Goal: Connect with others: Connect with others

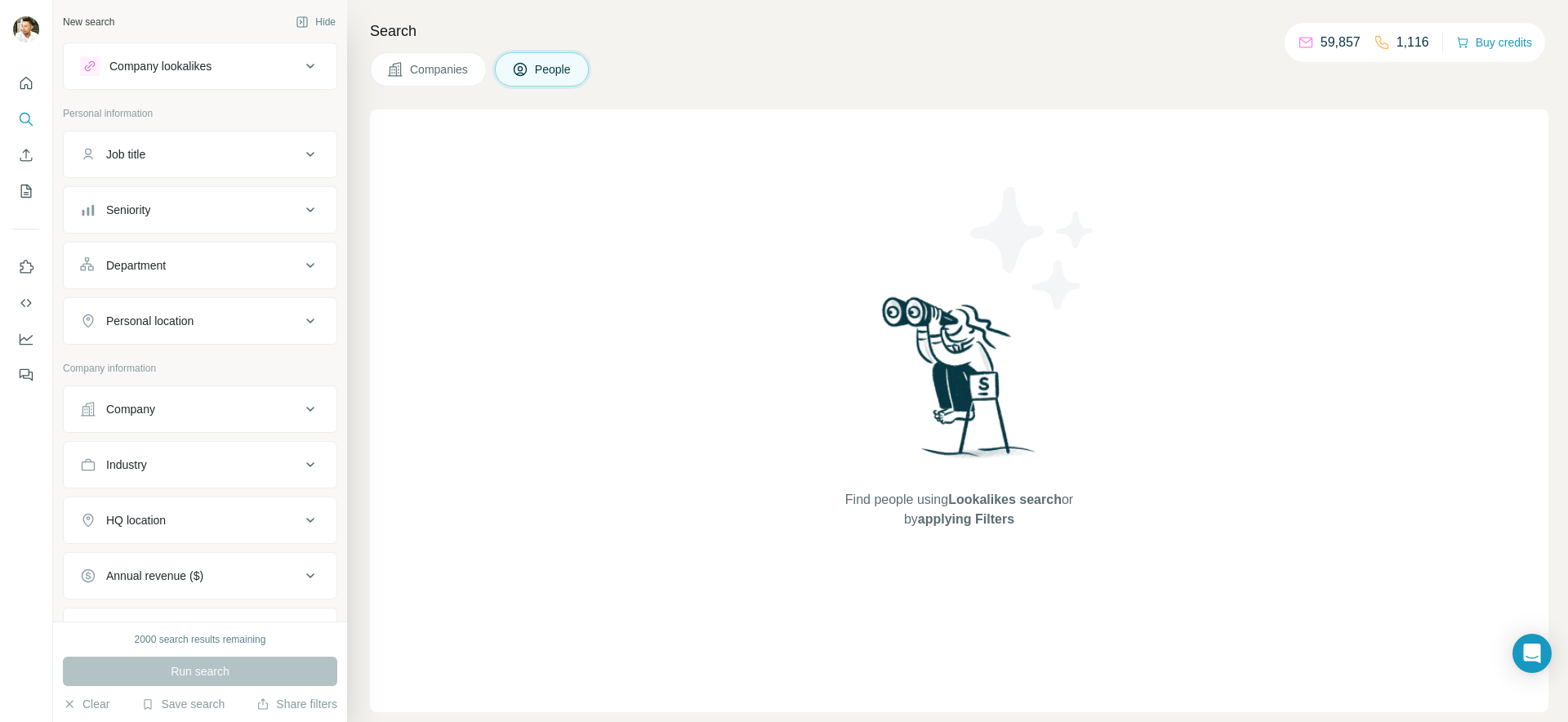
click at [457, 70] on span "Companies" at bounding box center [440, 69] width 60 height 16
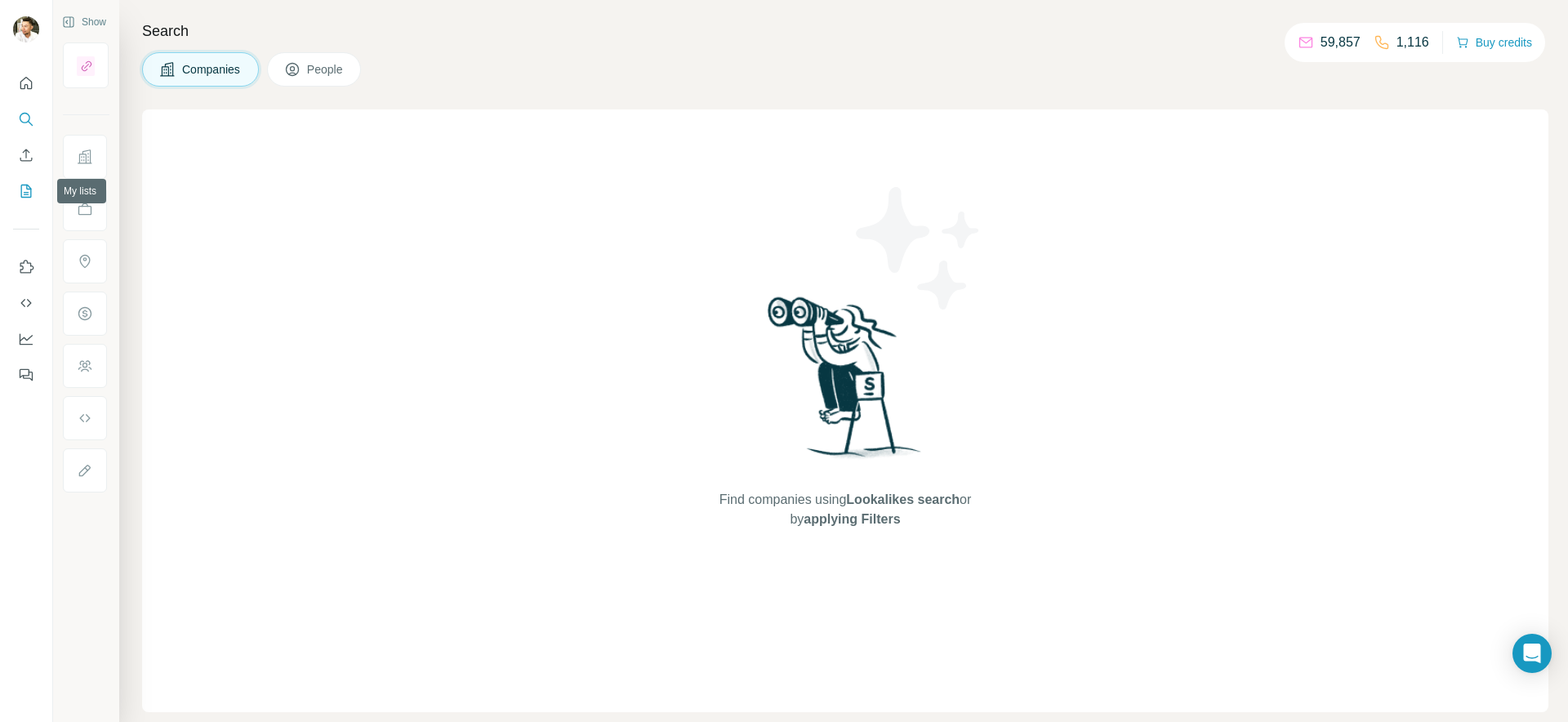
click at [22, 191] on icon "My lists" at bounding box center [26, 190] width 16 height 16
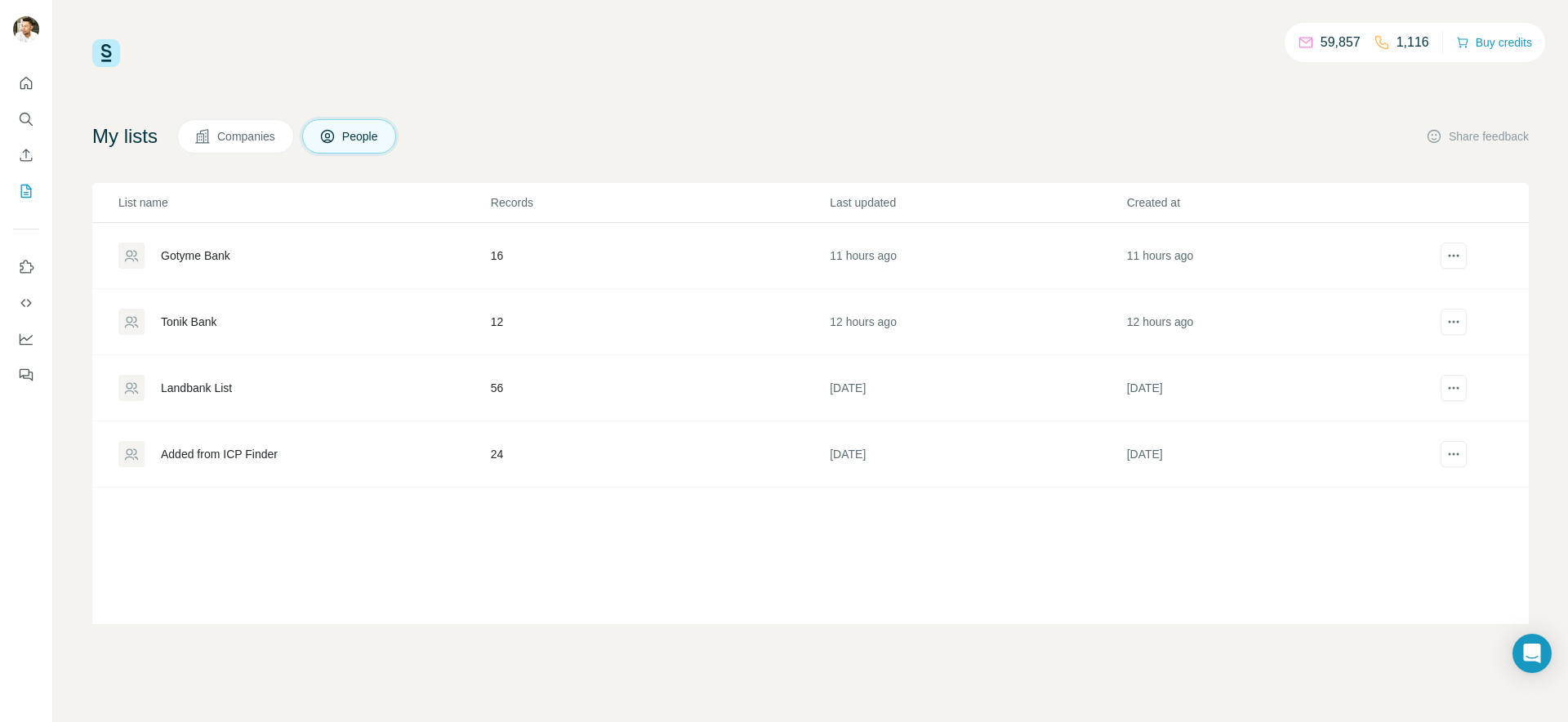
click at [195, 252] on div "Gotyme Bank" at bounding box center [196, 255] width 69 height 16
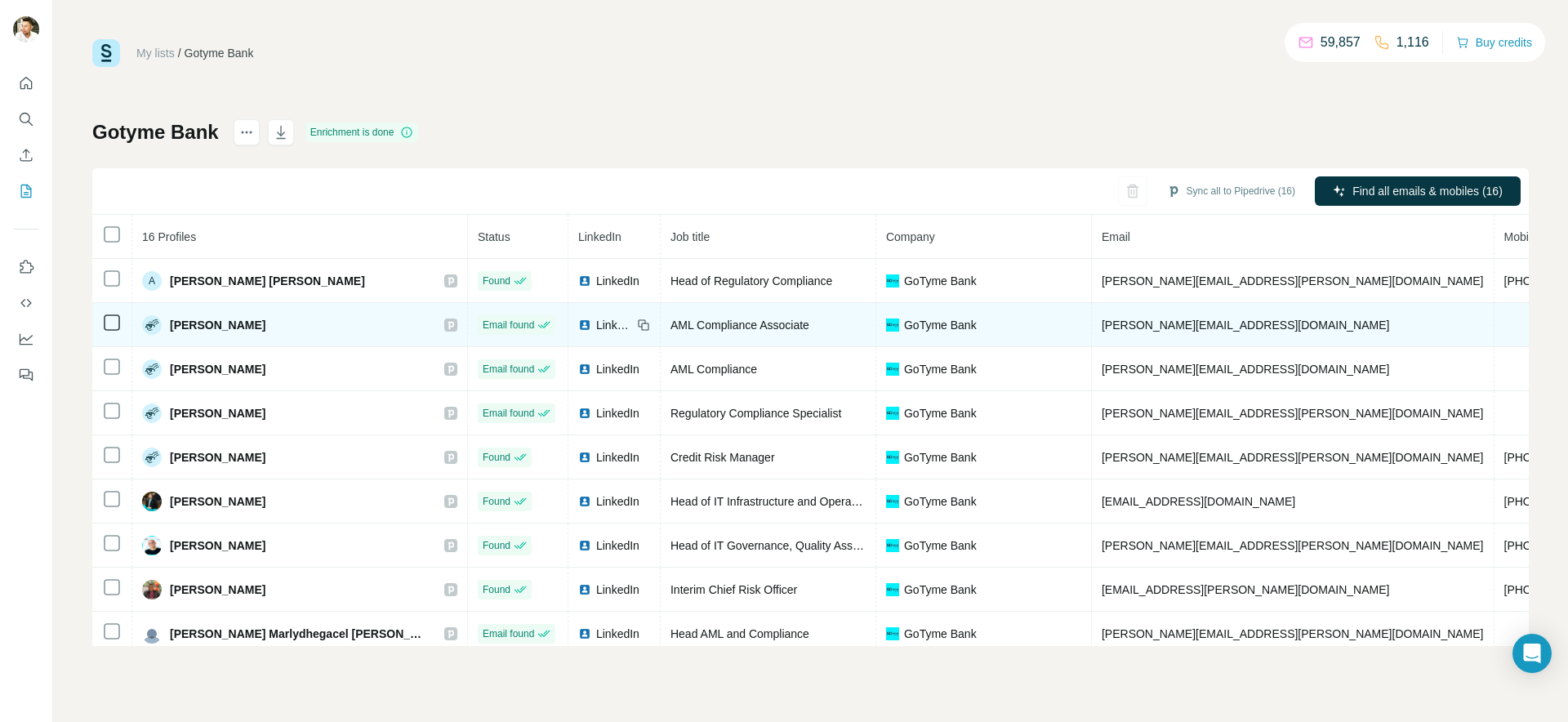
click at [596, 325] on span "LinkedIn" at bounding box center [614, 324] width 36 height 16
click at [596, 324] on span "LinkedIn" at bounding box center [614, 324] width 36 height 16
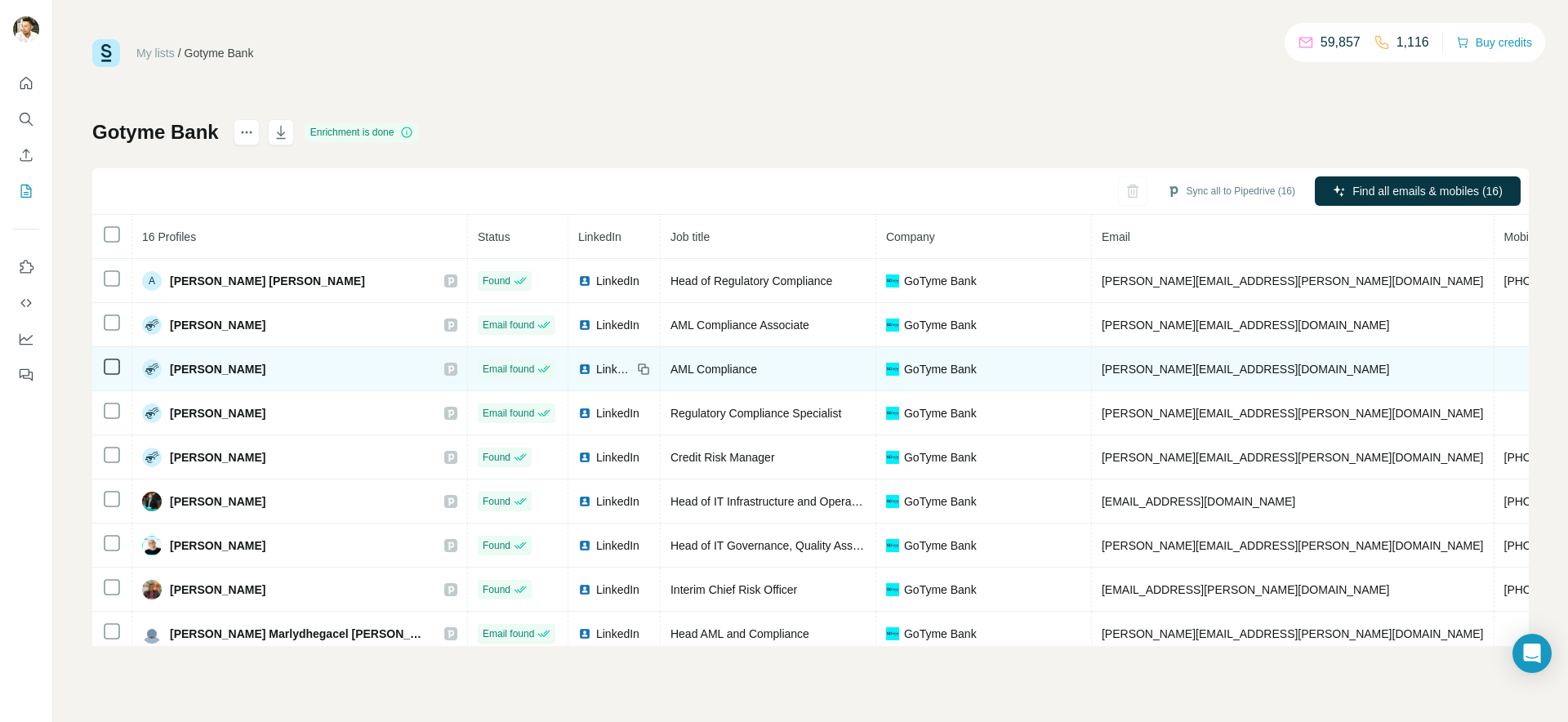
click at [596, 372] on span "LinkedIn" at bounding box center [614, 369] width 36 height 16
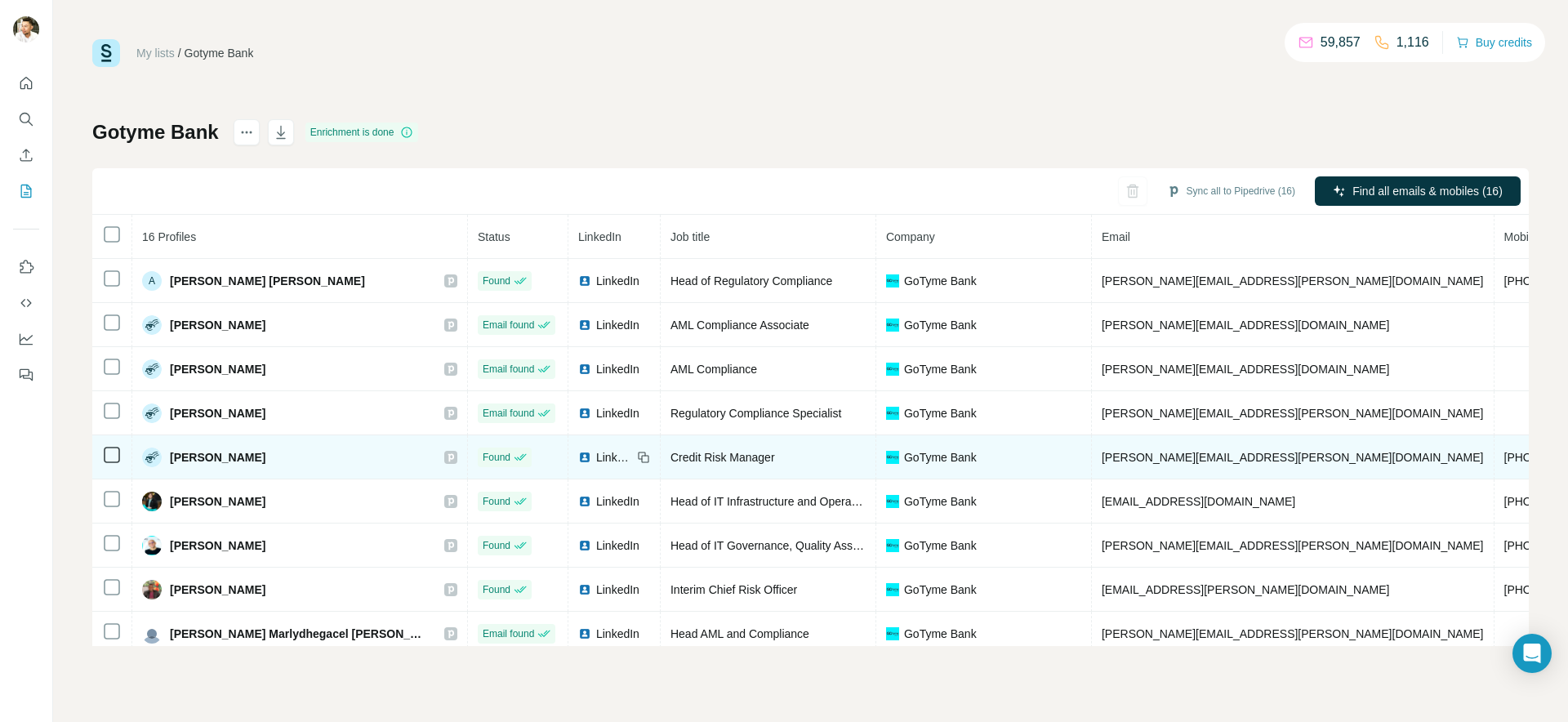
click at [596, 461] on span "LinkedIn" at bounding box center [614, 457] width 36 height 16
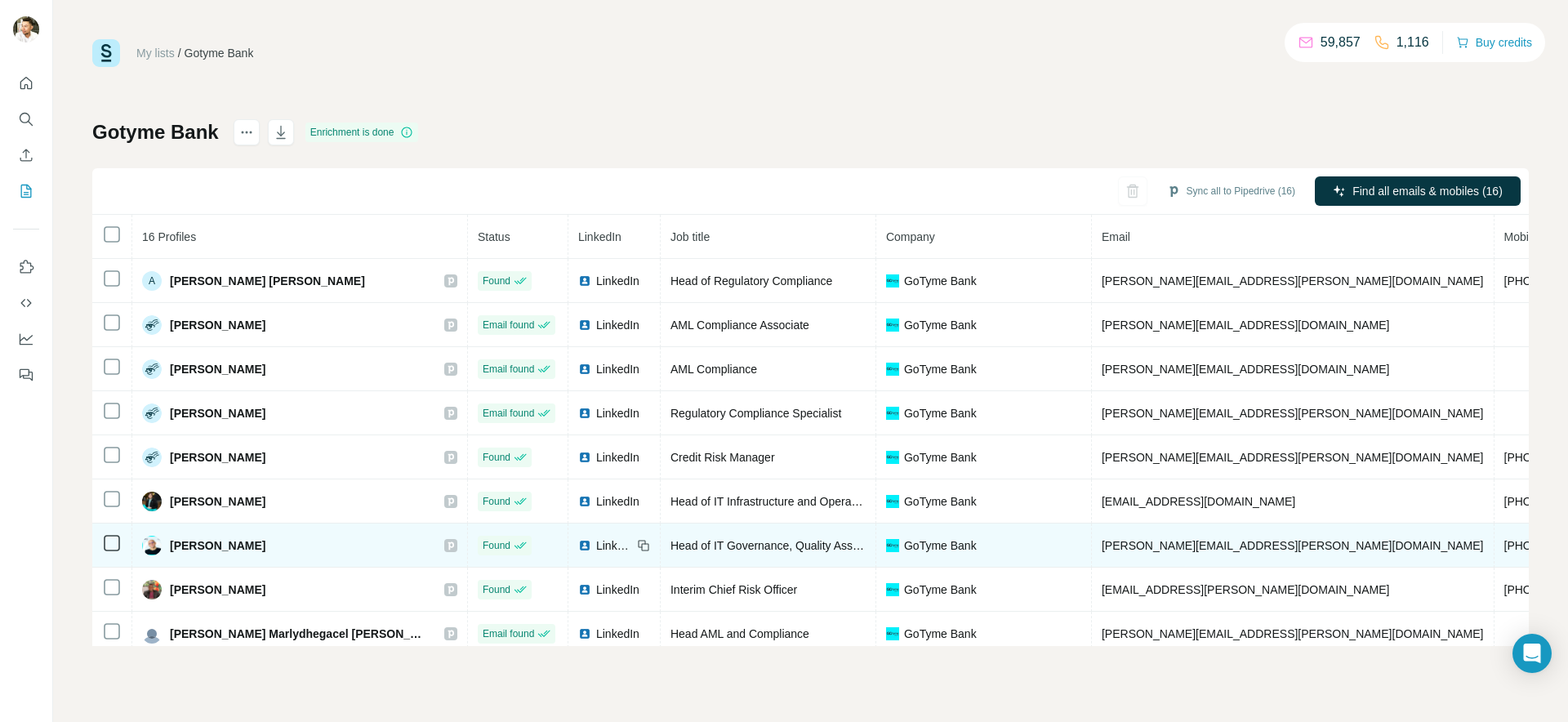
click at [596, 546] on span "LinkedIn" at bounding box center [614, 545] width 36 height 16
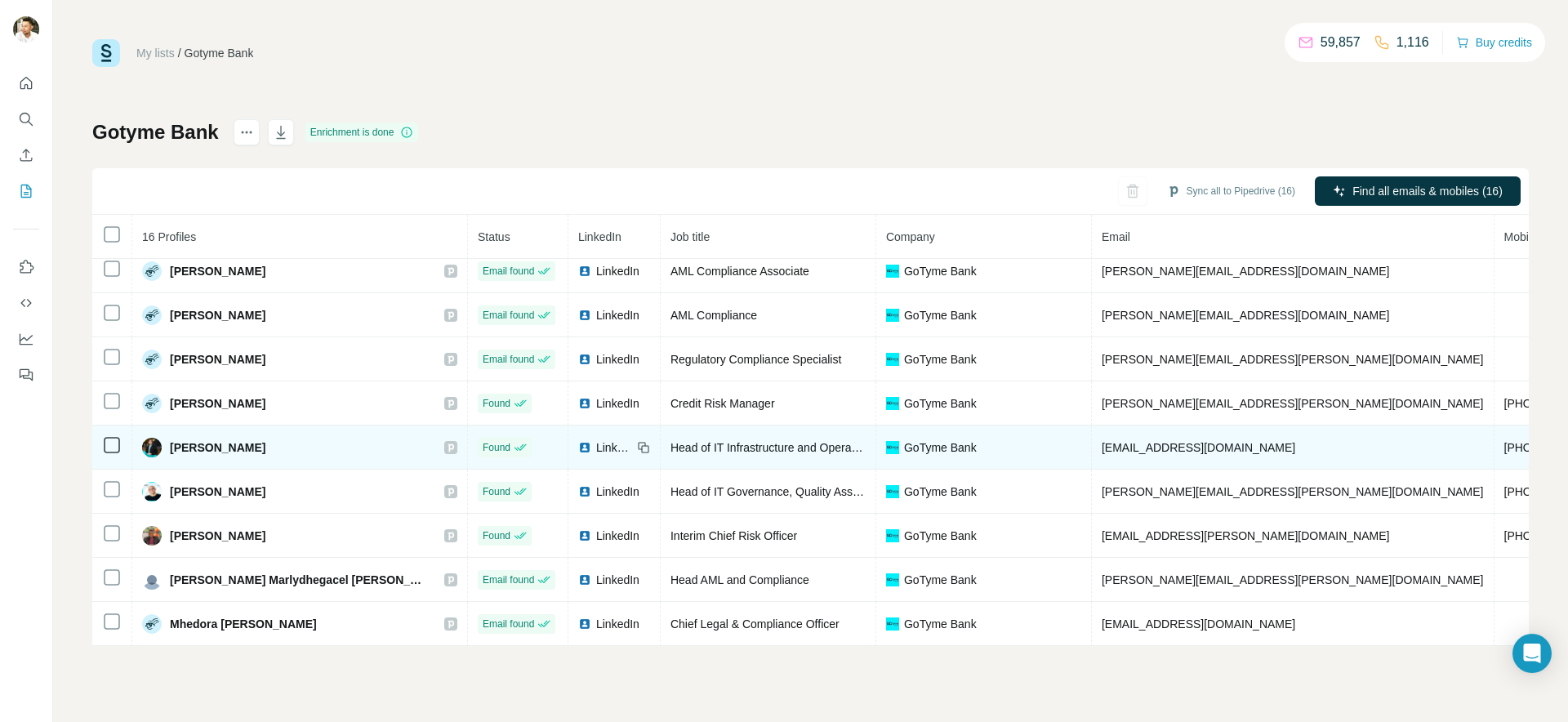
scroll to position [62, 0]
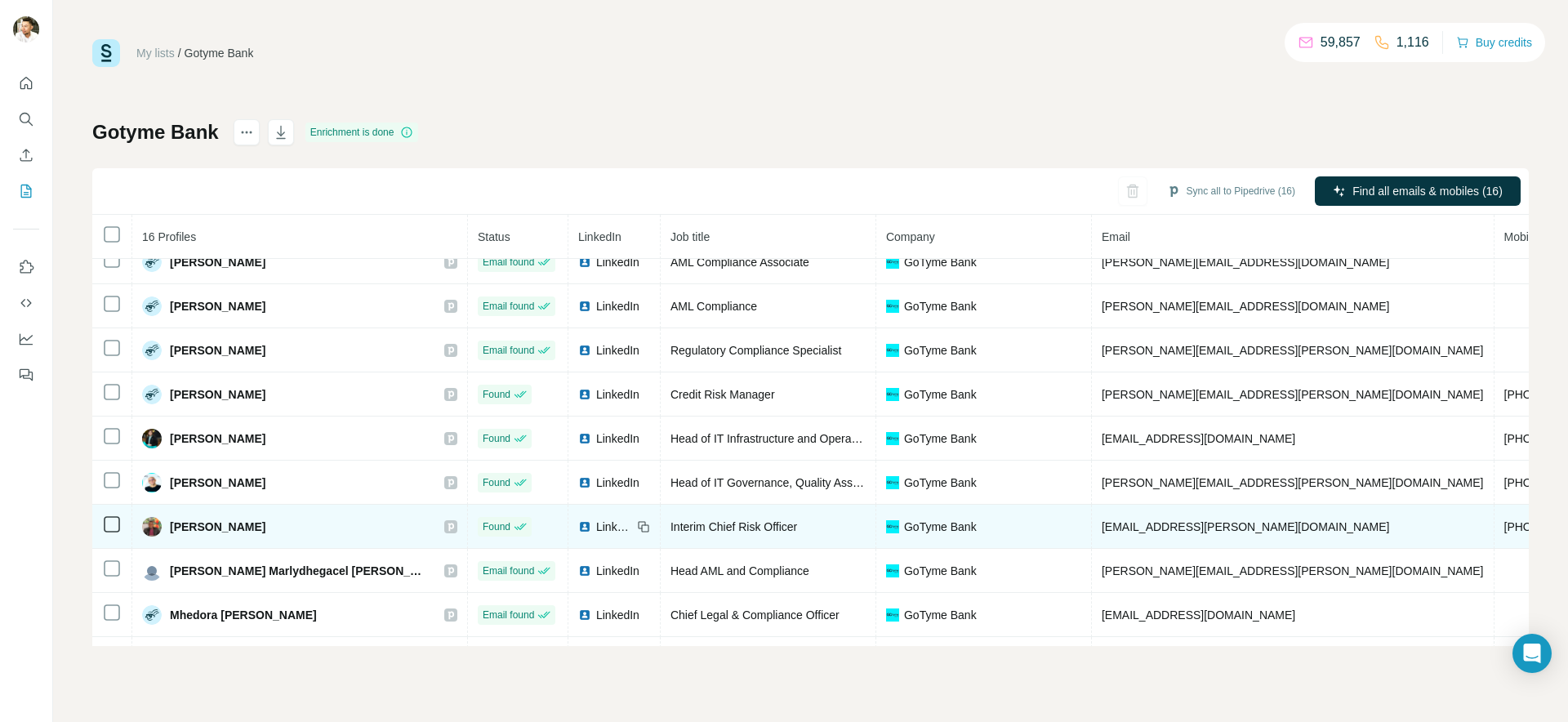
click at [596, 525] on span "LinkedIn" at bounding box center [614, 527] width 36 height 16
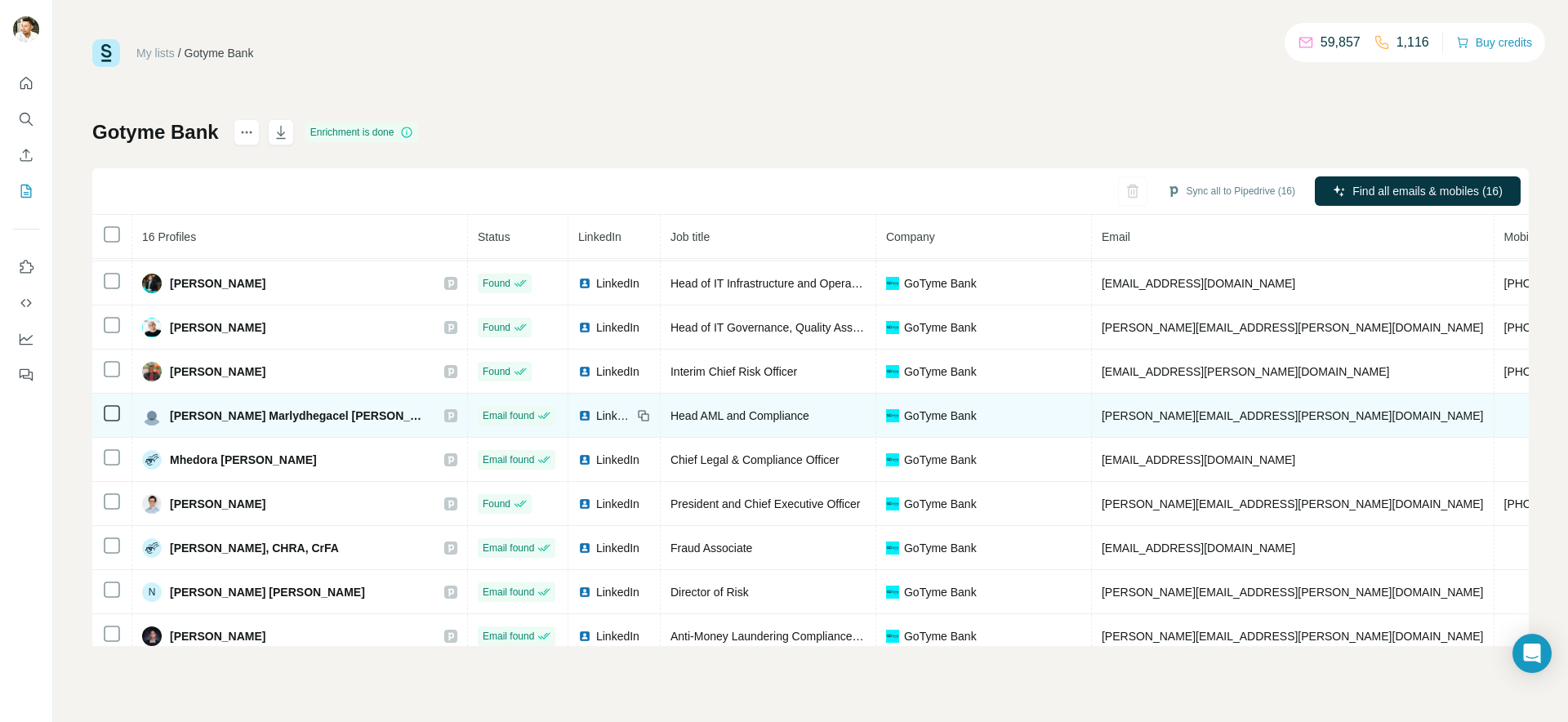
scroll to position [219, 0]
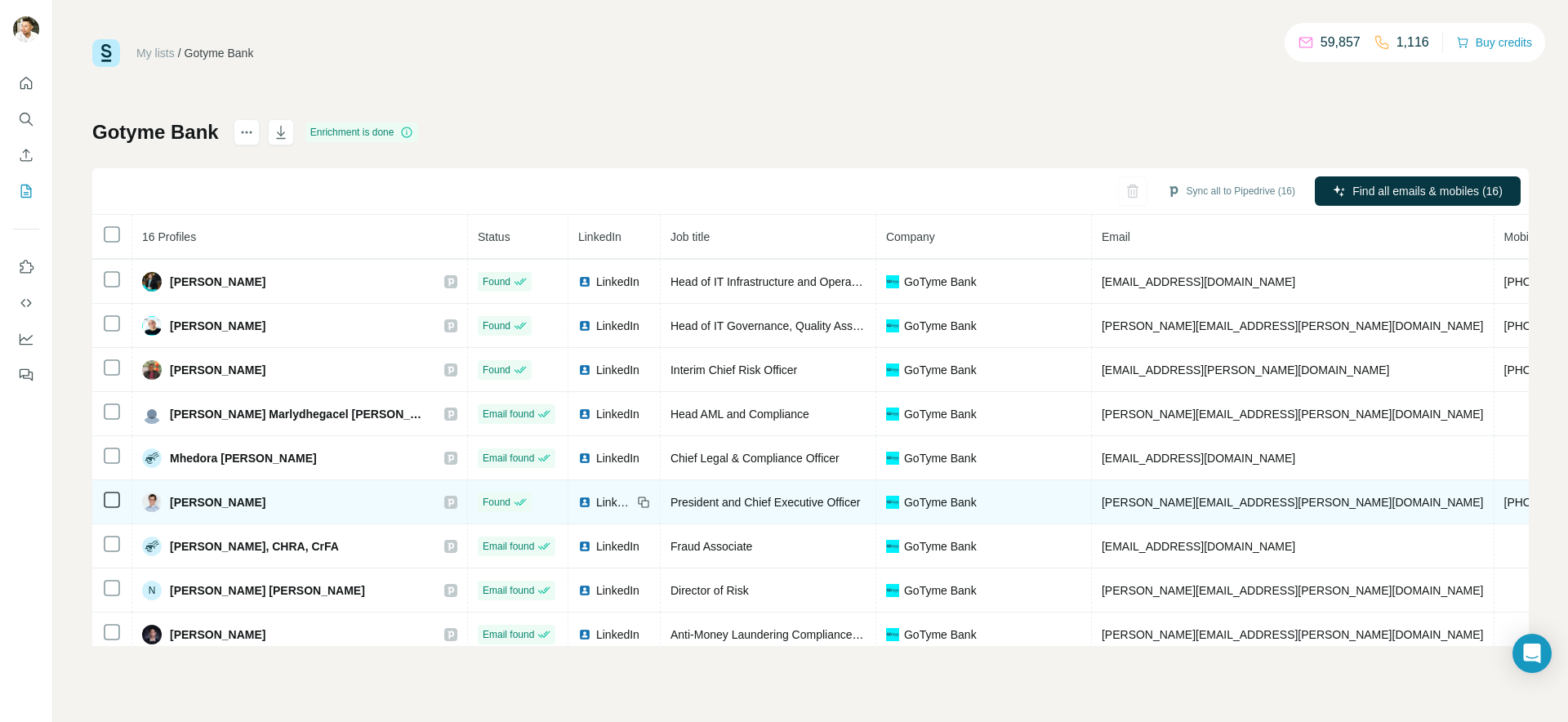
click at [579, 499] on div "LinkedIn" at bounding box center [605, 502] width 54 height 16
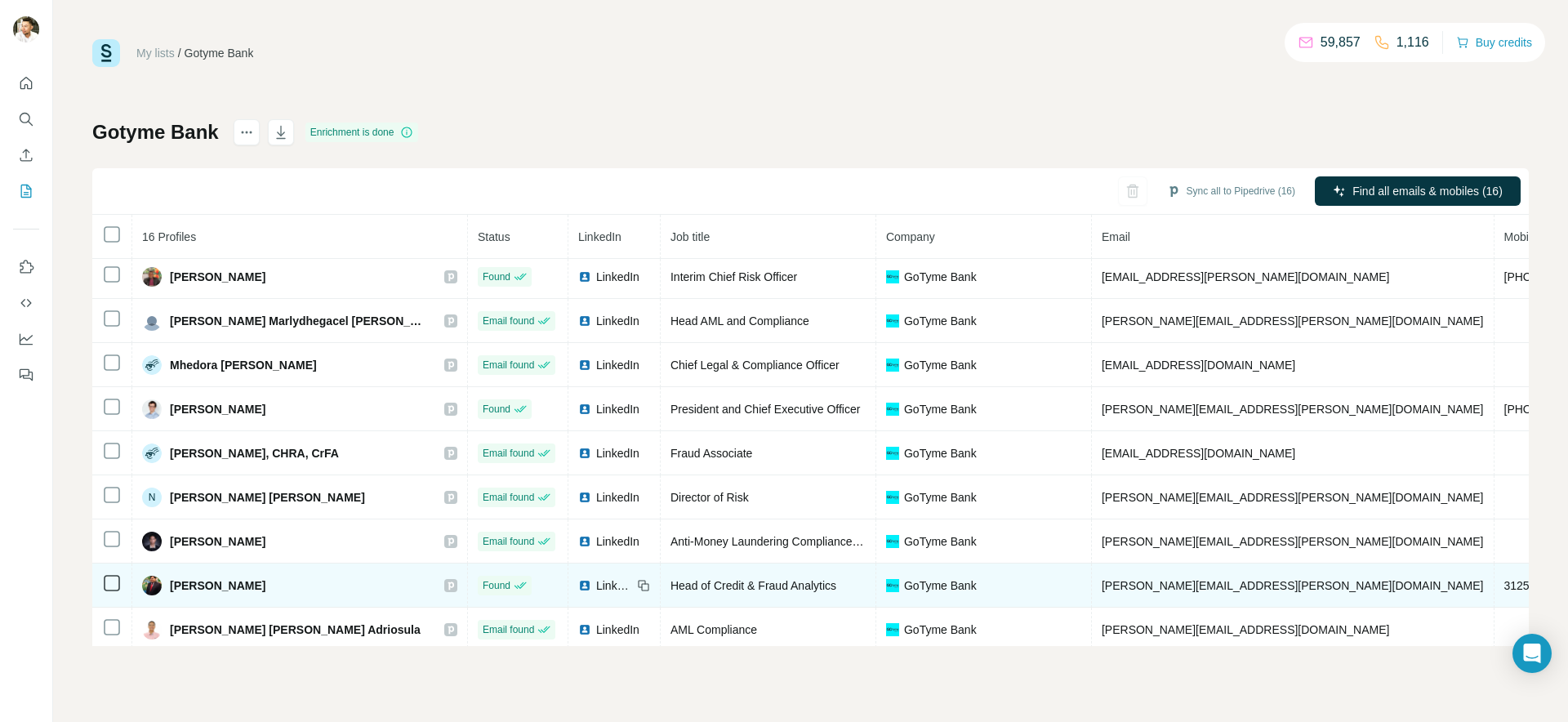
scroll to position [327, 0]
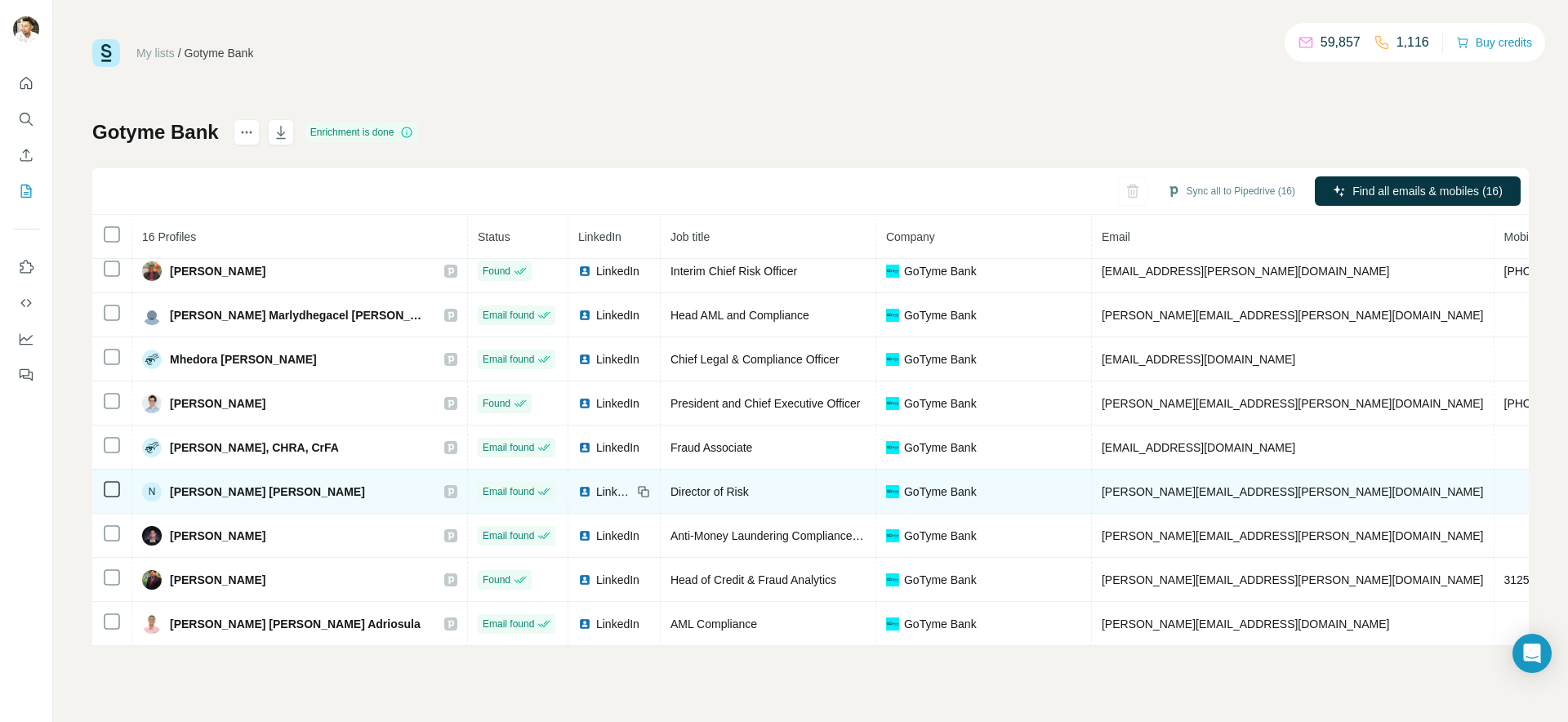
click at [579, 485] on img at bounding box center [585, 491] width 13 height 13
